Goal: Contribute content: Add original content to the website for others to see

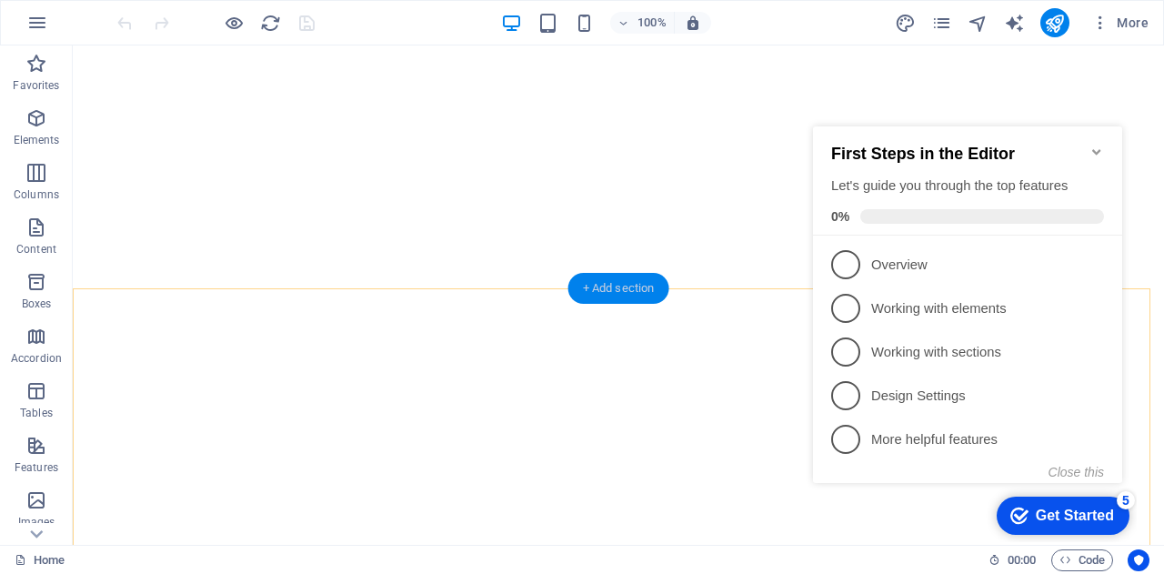
click at [595, 287] on div "+ Add section" at bounding box center [618, 288] width 101 height 31
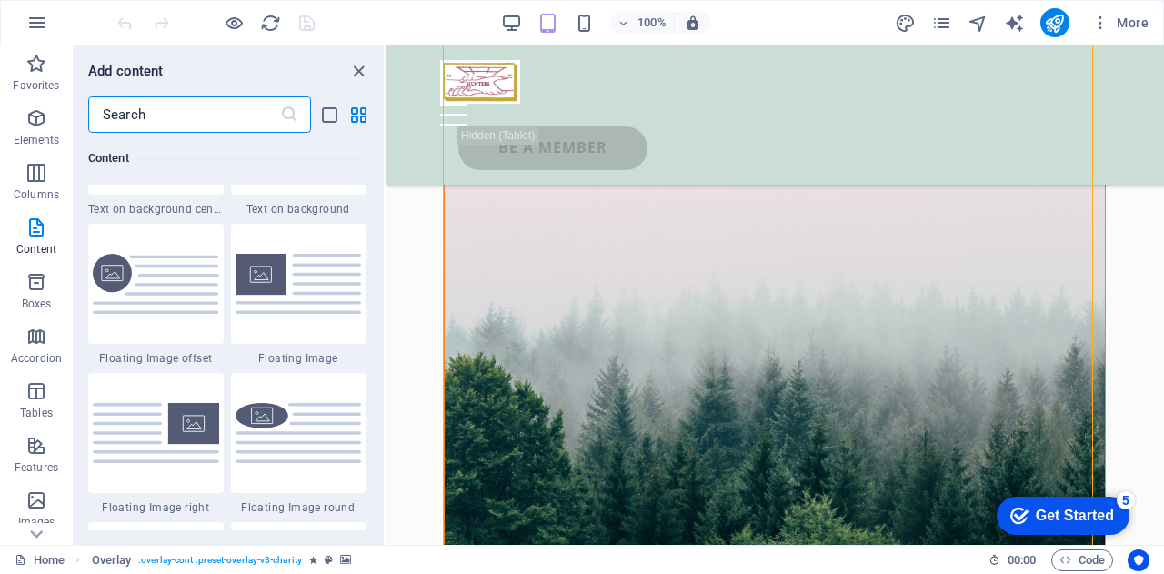
scroll to position [3909, 0]
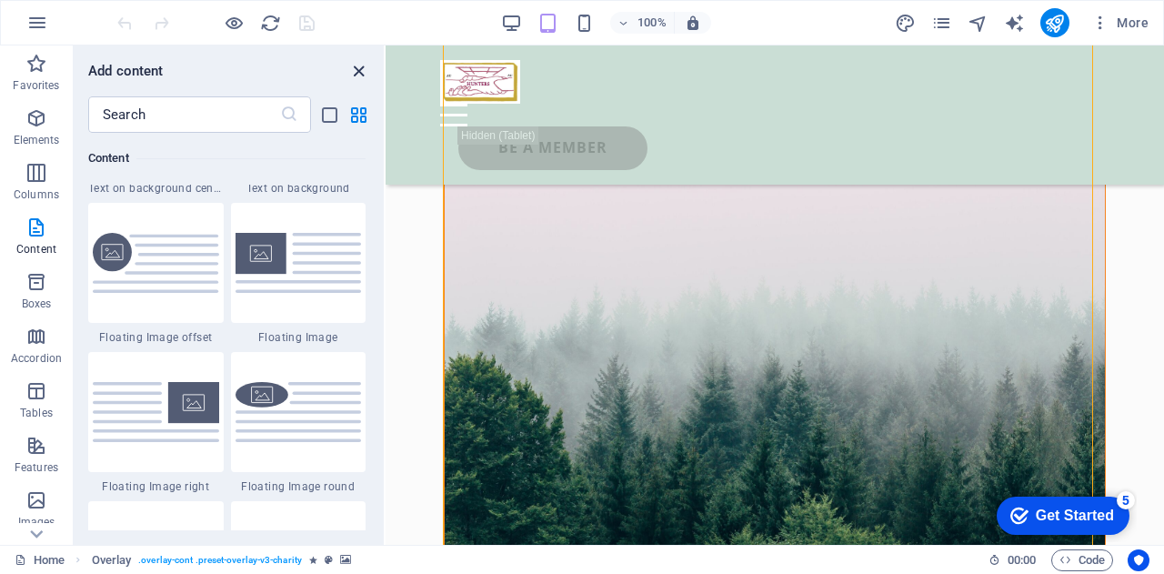
drag, startPoint x: 4, startPoint y: 10, endPoint x: 286, endPoint y: 32, distance: 283.6
click at [359, 76] on icon "close panel" at bounding box center [358, 71] width 21 height 21
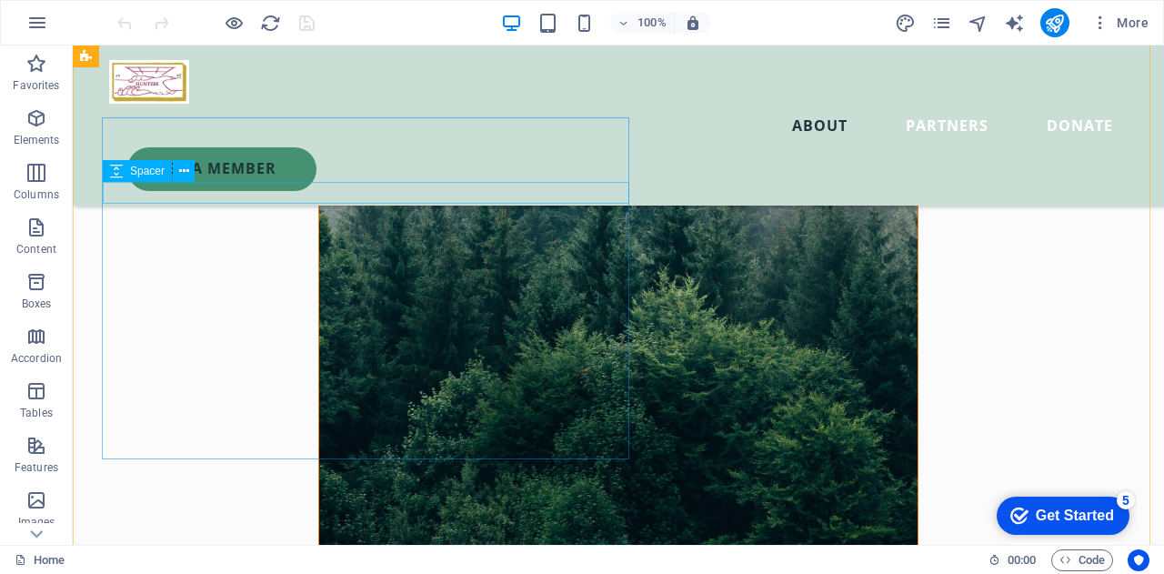
scroll to position [1280, 0]
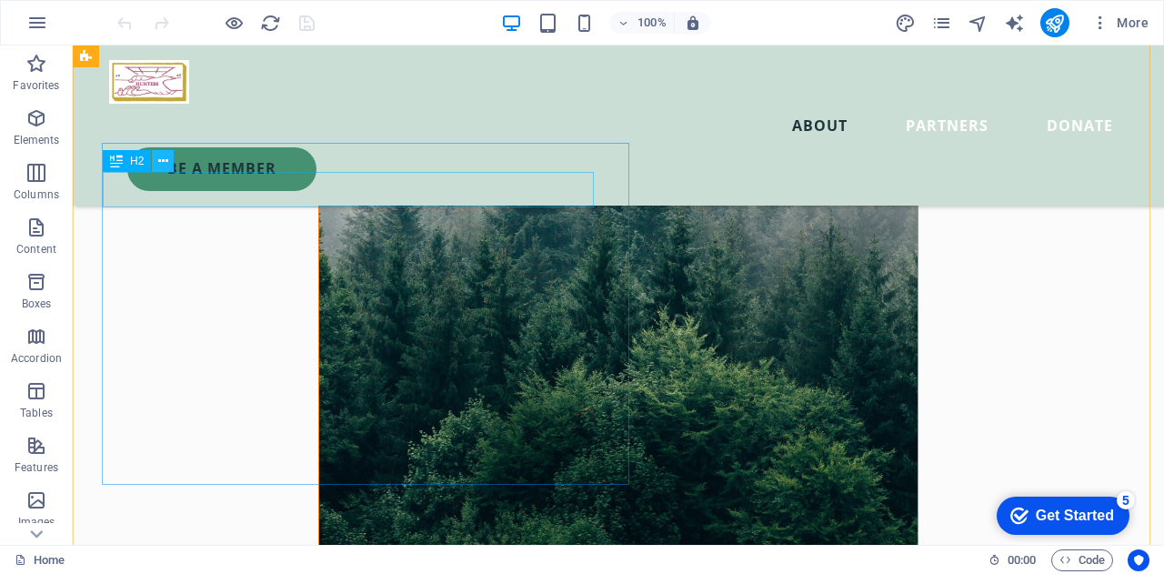
click at [166, 162] on icon at bounding box center [163, 161] width 10 height 19
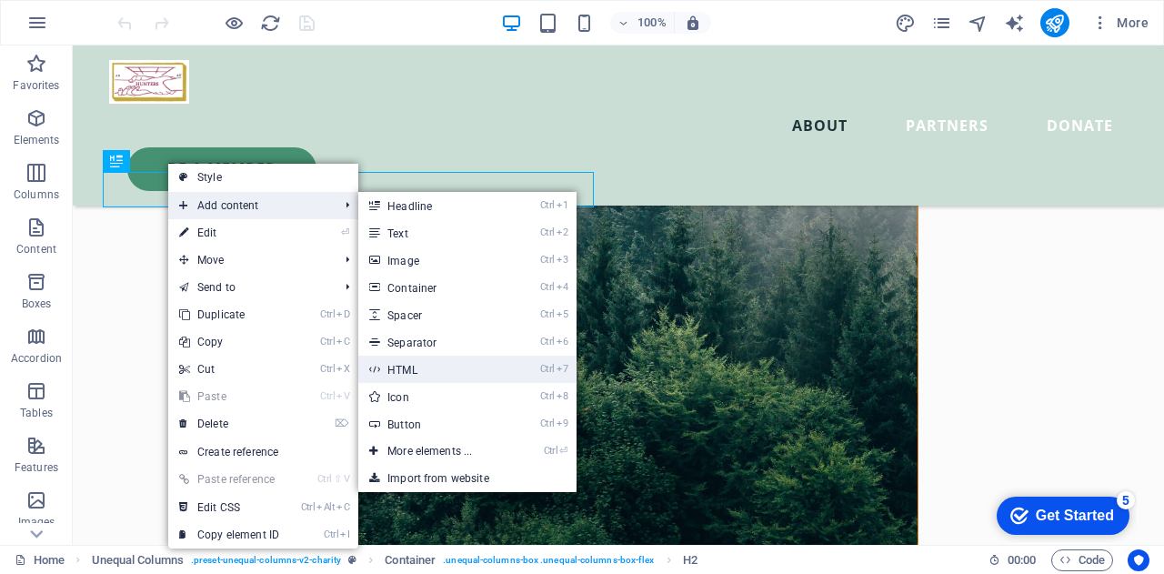
click at [418, 368] on link "Ctrl 7 HTML" at bounding box center [433, 369] width 150 height 27
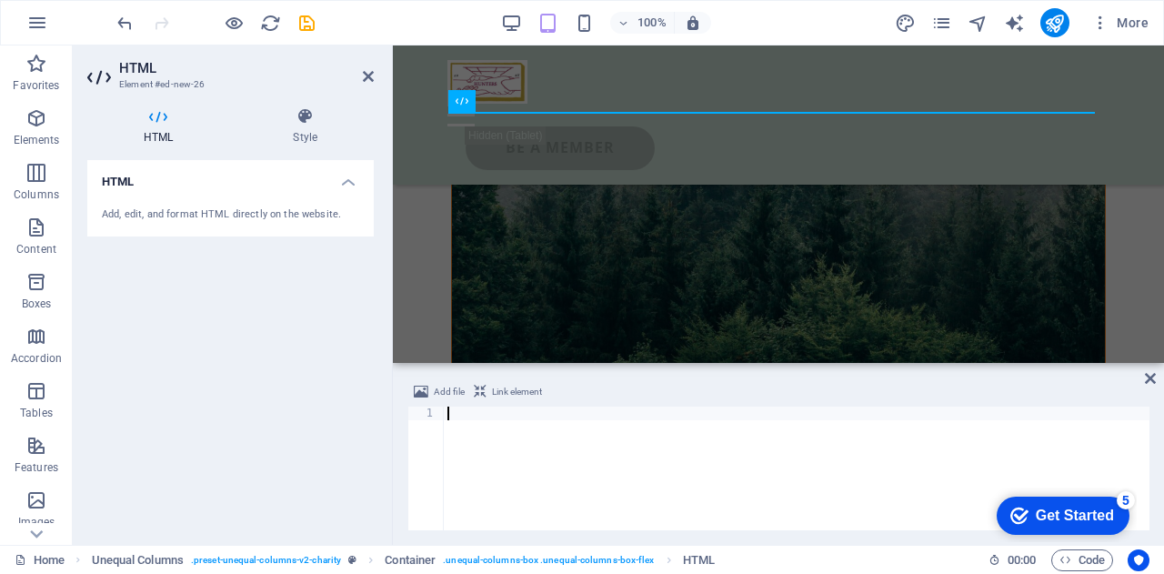
type textarea "</script>"
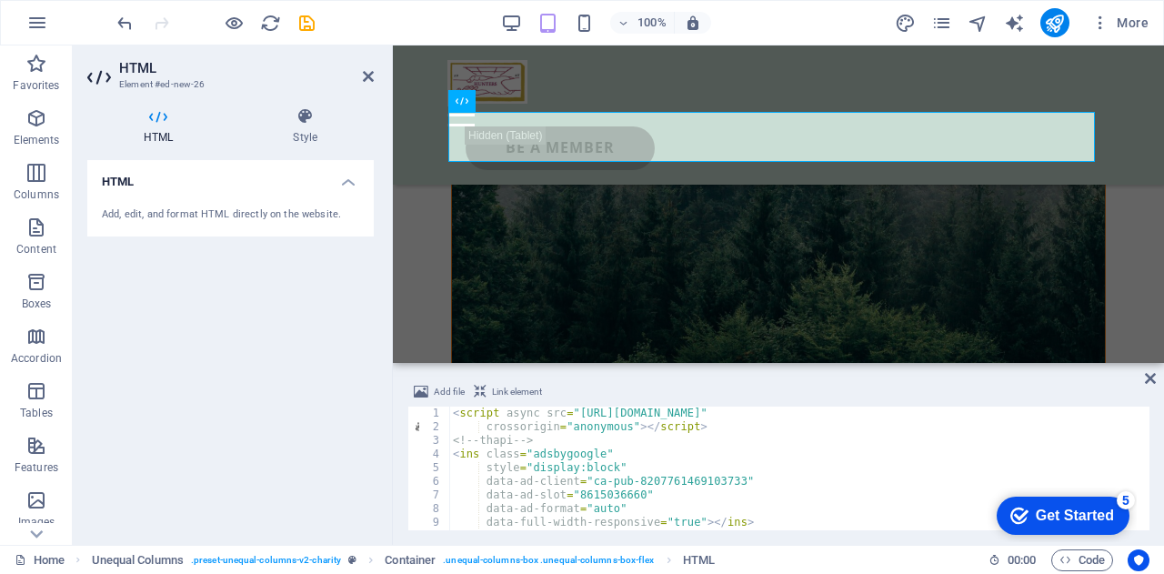
scroll to position [44, 0]
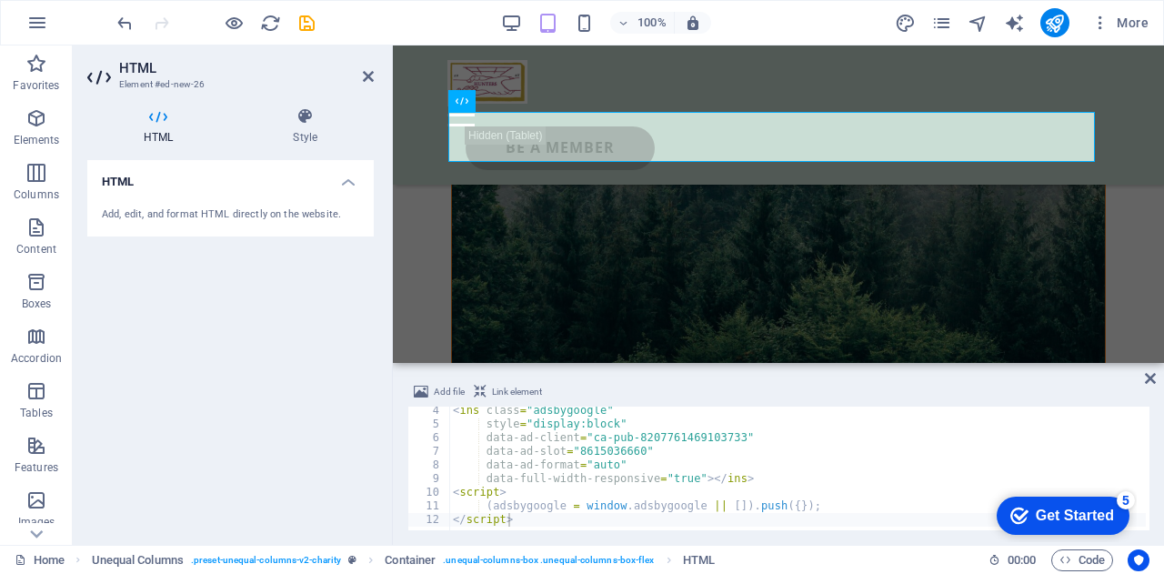
click at [295, 321] on div "HTML Add, edit, and format HTML directly on the website." at bounding box center [230, 345] width 286 height 370
click at [366, 69] on icon at bounding box center [368, 76] width 11 height 15
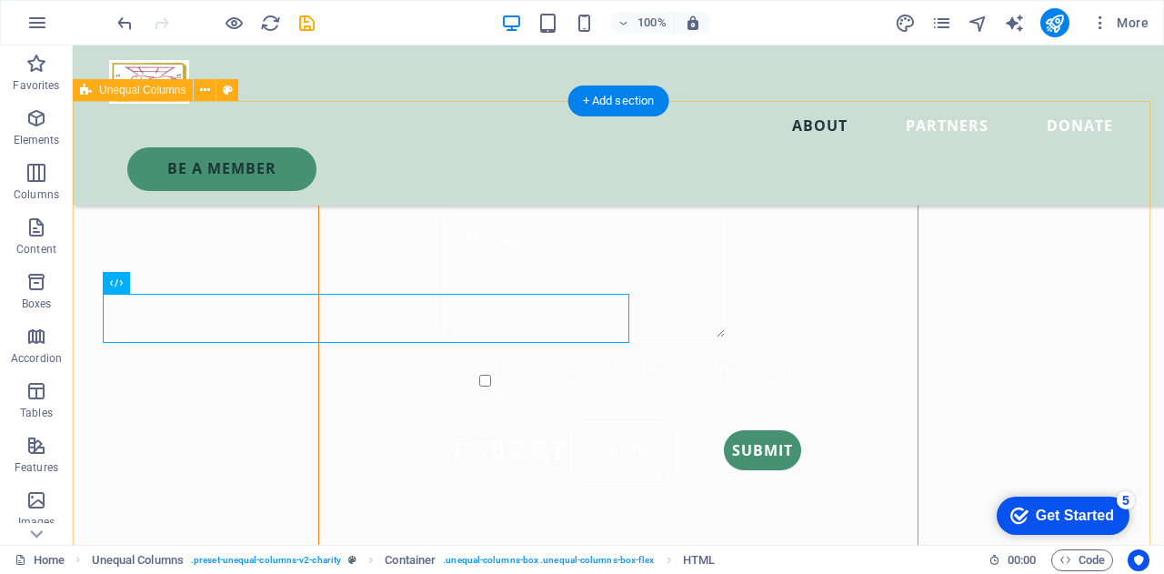
scroll to position [1471, 0]
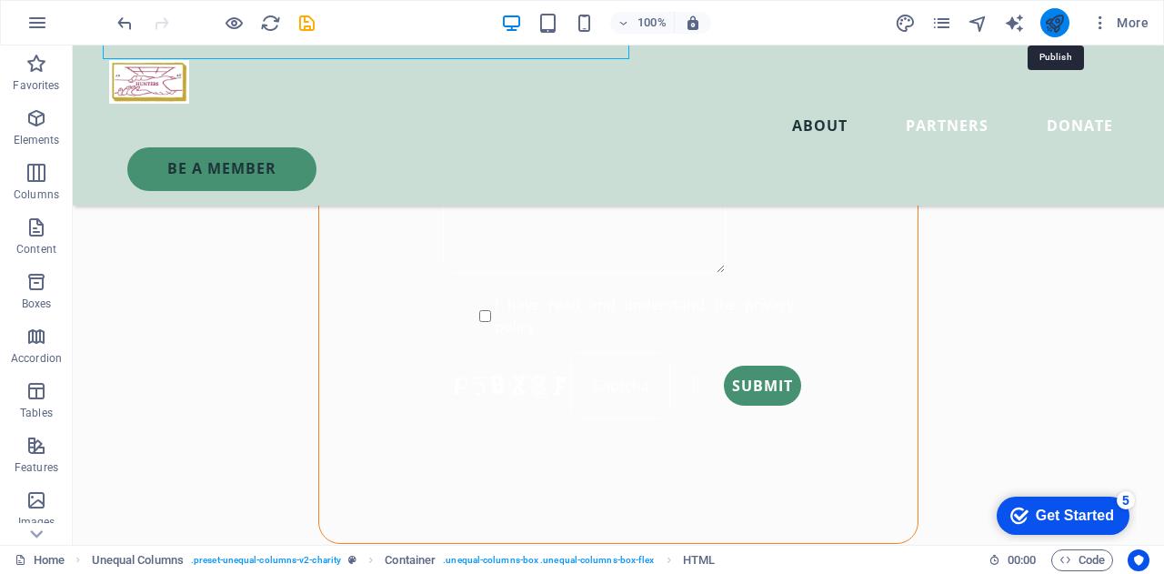
click at [1053, 28] on icon "publish" at bounding box center [1054, 23] width 21 height 21
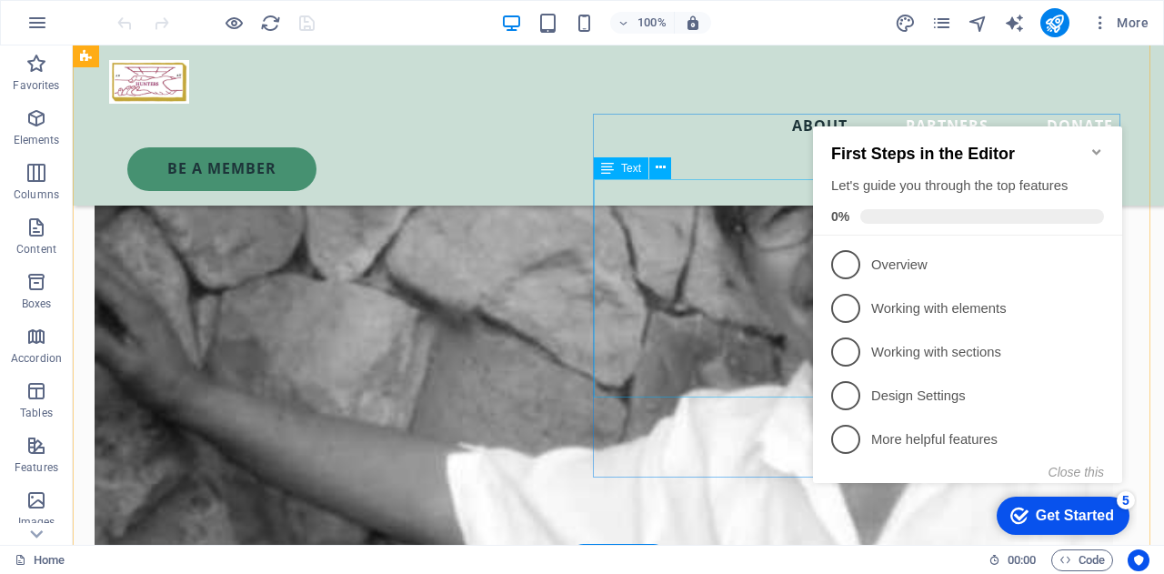
scroll to position [2455, 0]
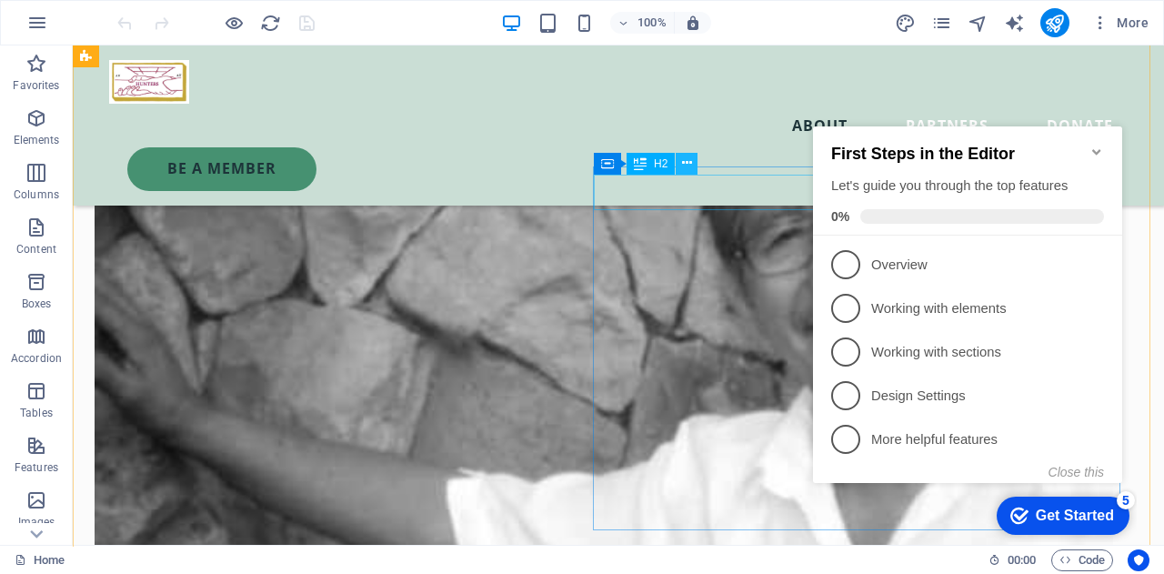
click at [687, 163] on icon at bounding box center [687, 163] width 10 height 19
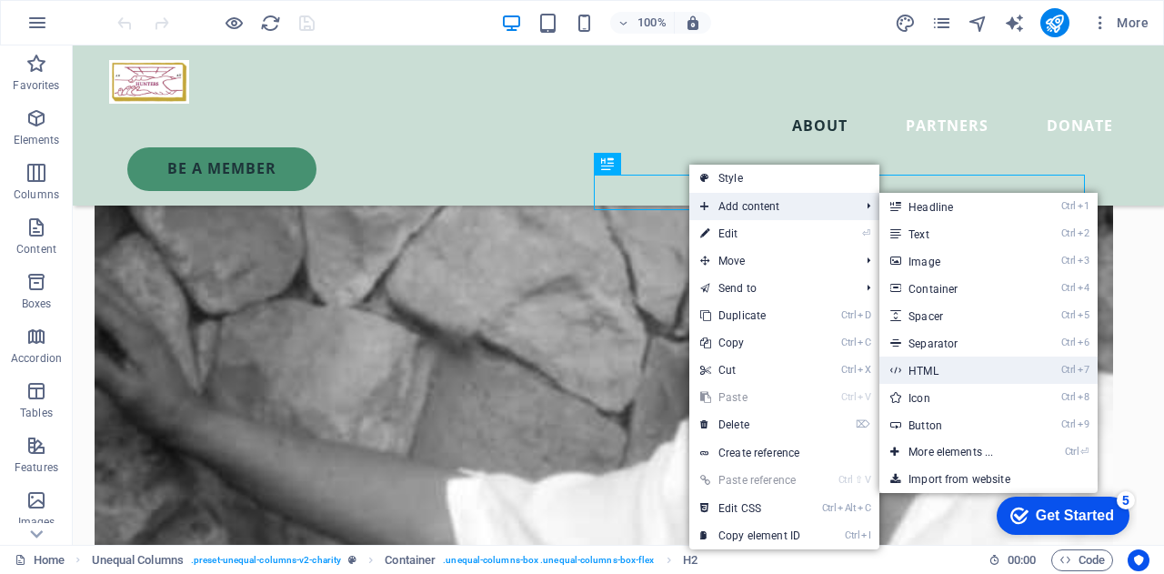
click at [922, 366] on link "Ctrl 7 HTML" at bounding box center [954, 369] width 150 height 27
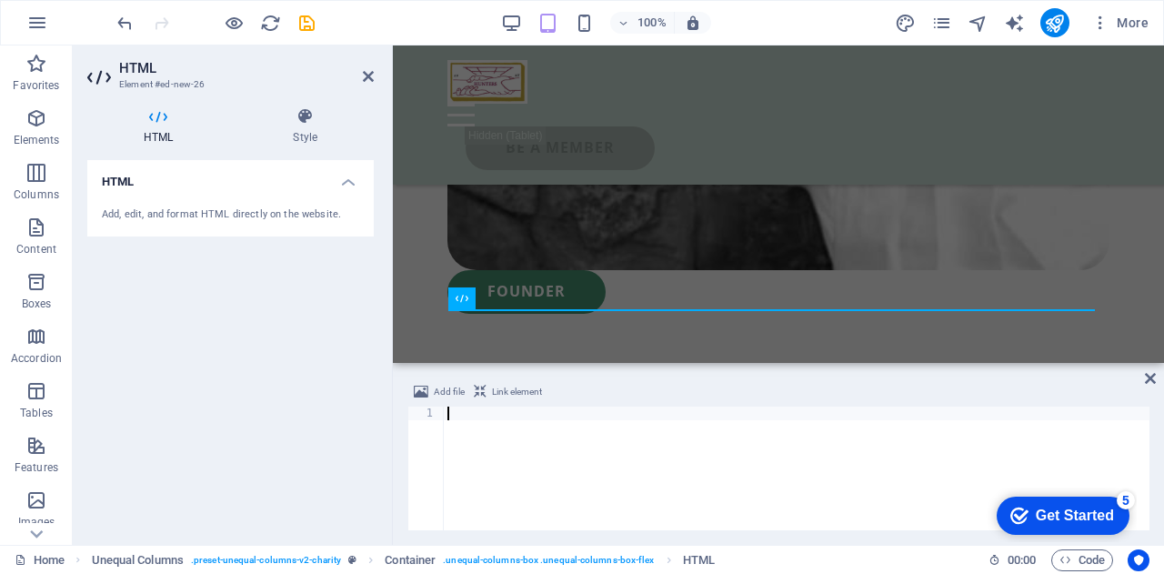
scroll to position [2792, 0]
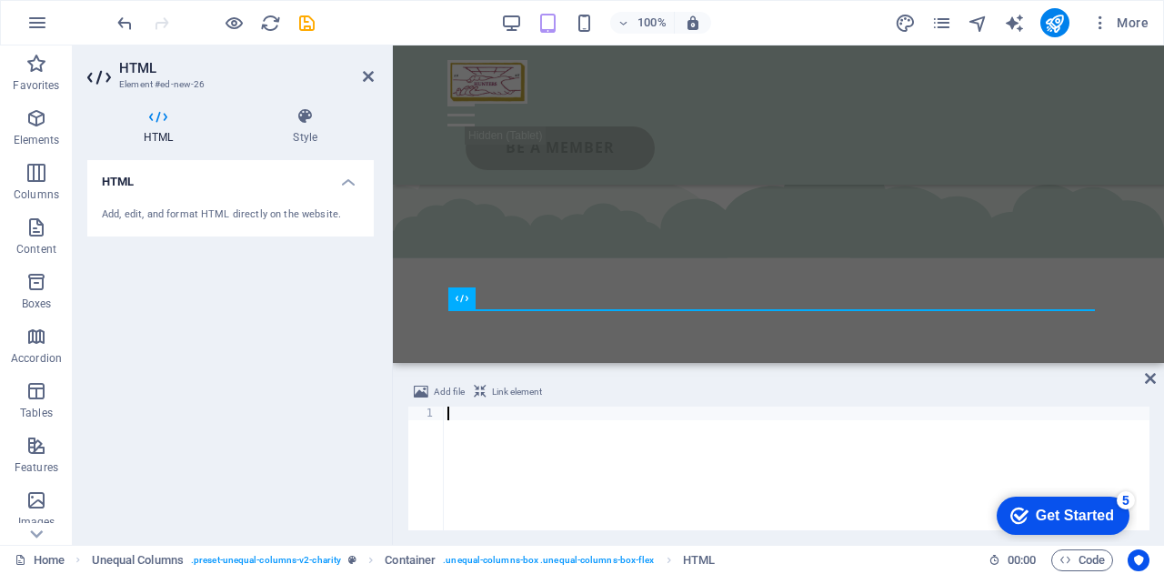
type textarea "</script>"
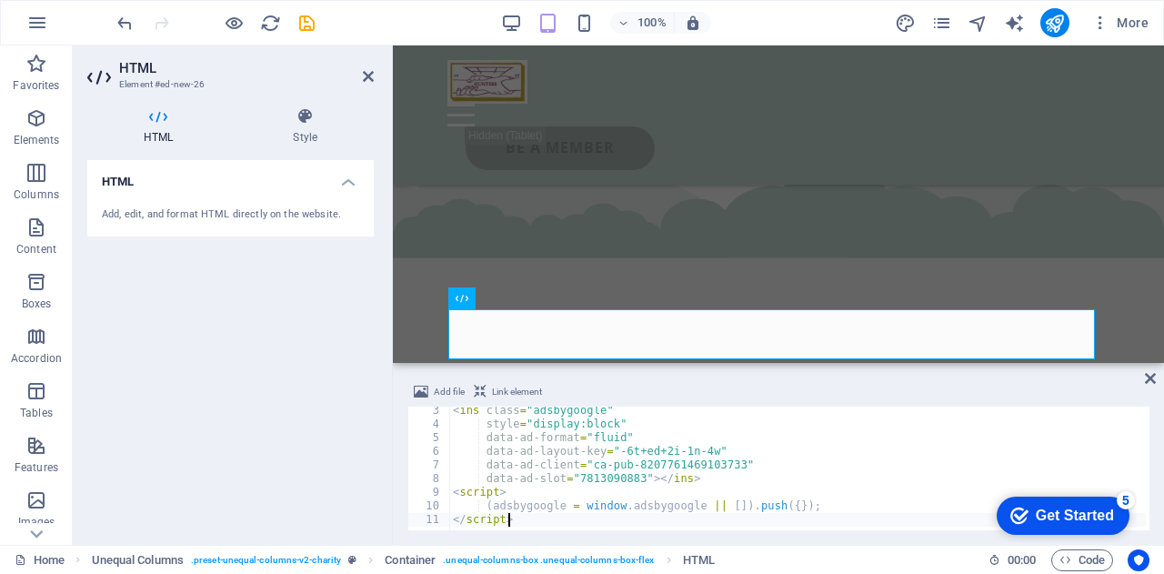
scroll to position [30, 0]
click at [360, 76] on header "HTML Element #ed-new-26" at bounding box center [230, 68] width 286 height 47
click at [366, 78] on icon at bounding box center [368, 76] width 11 height 15
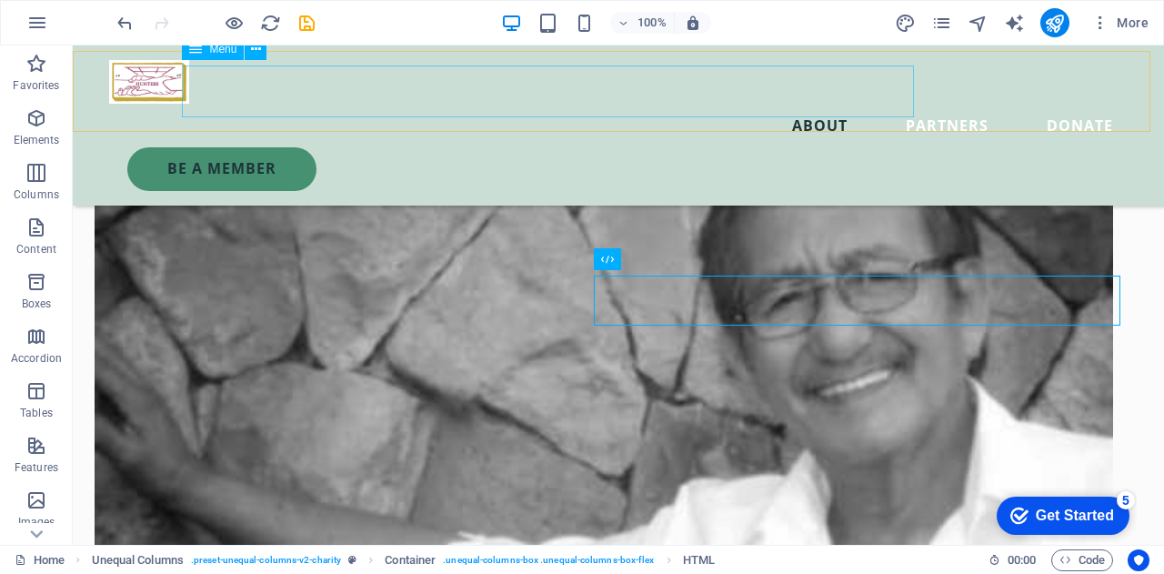
scroll to position [2394, 0]
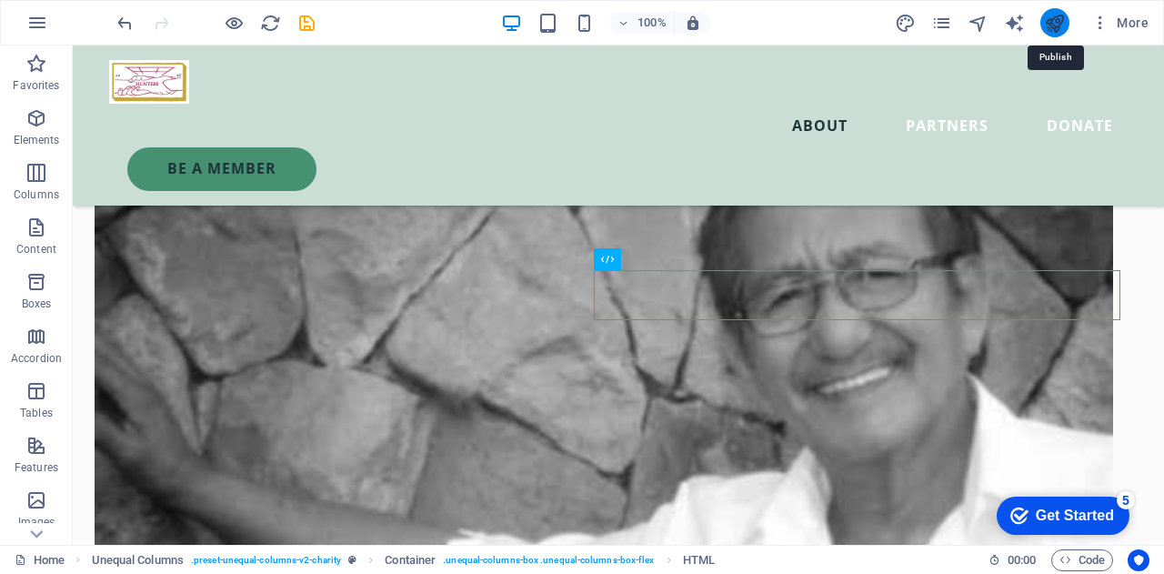
click at [1058, 19] on icon "publish" at bounding box center [1054, 23] width 21 height 21
